Goal: Check status

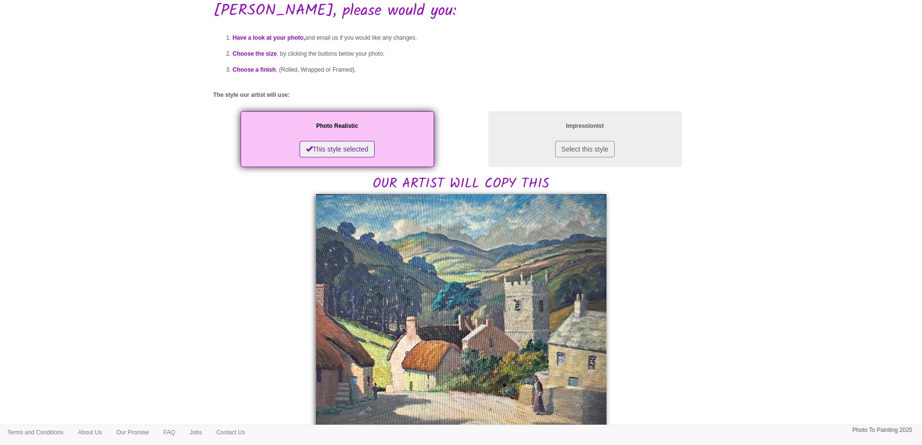
scroll to position [97, 0]
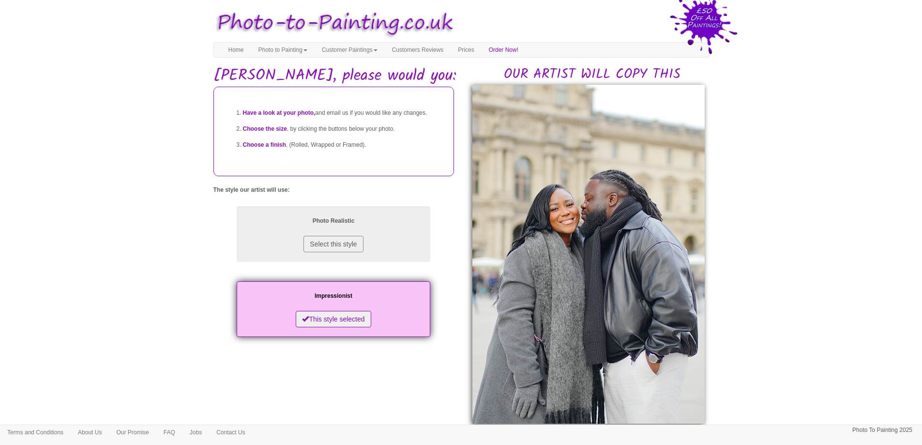
click at [808, 180] on body "Your painting - risk free Toggle navigation Menu Home Photo to Painting Photo t…" at bounding box center [461, 424] width 922 height 839
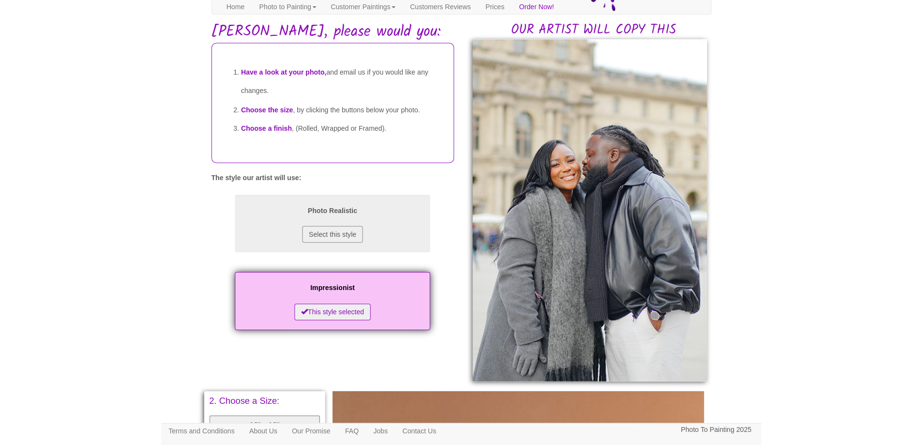
scroll to position [41, 0]
